Goal: Find contact information: Find contact information

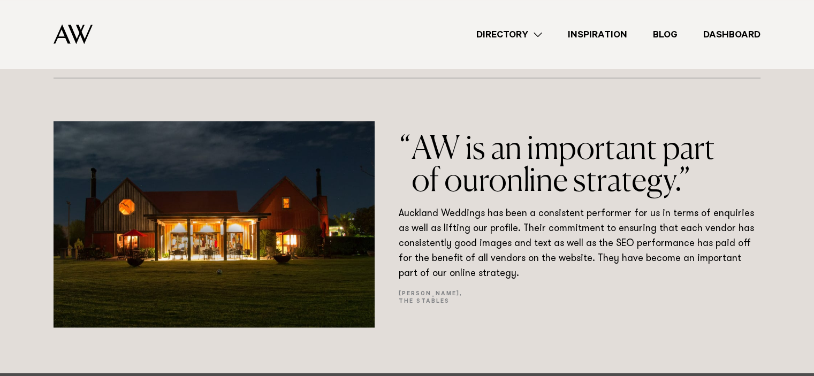
scroll to position [1811, 0]
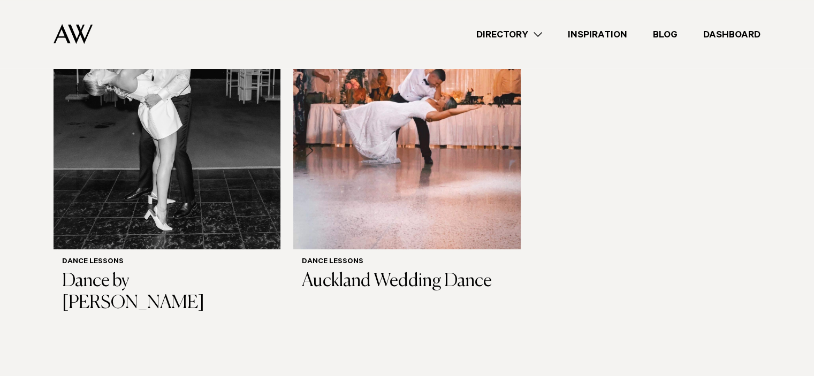
scroll to position [482, 0]
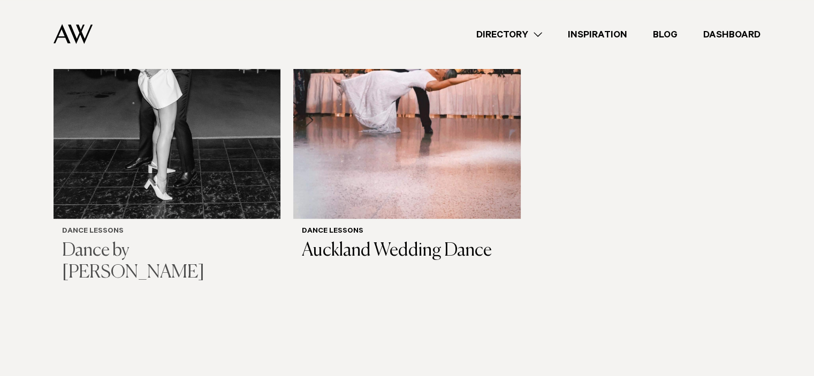
click at [157, 240] on h3 "Dance by [PERSON_NAME]" at bounding box center [167, 262] width 210 height 44
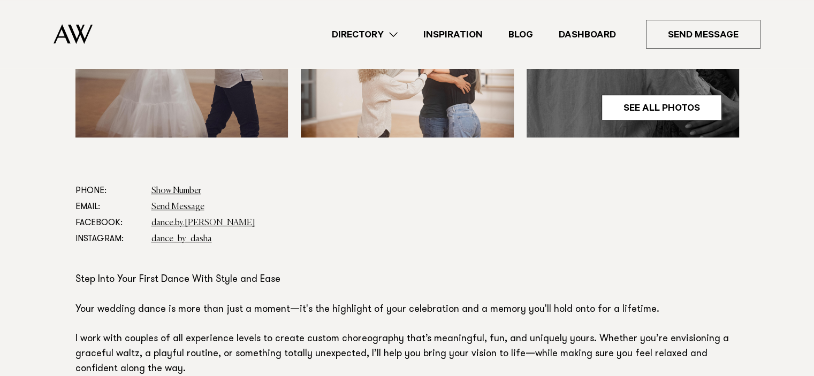
scroll to position [535, 0]
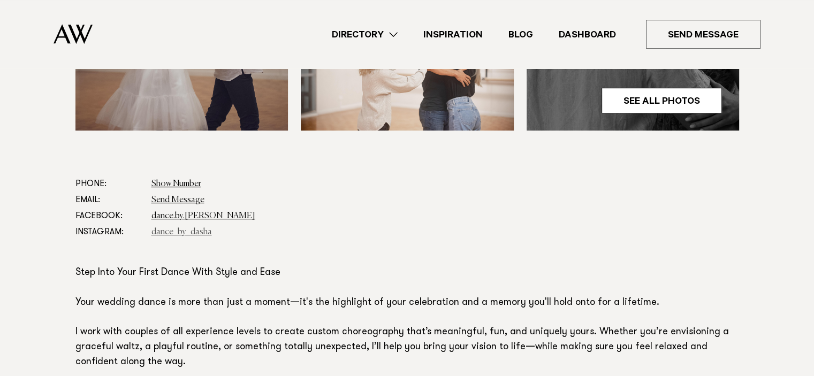
click at [173, 228] on link "dance_by_dasha" at bounding box center [181, 232] width 60 height 9
